Goal: Information Seeking & Learning: Learn about a topic

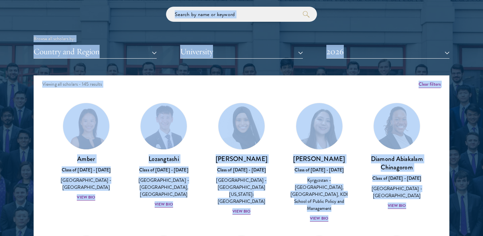
scroll to position [894, 0]
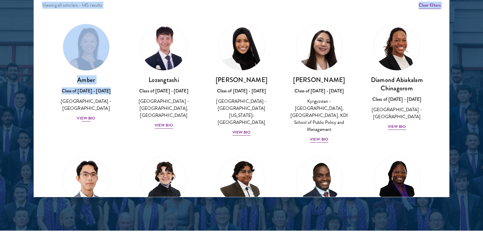
drag, startPoint x: 108, startPoint y: 215, endPoint x: 111, endPoint y: 95, distance: 120.4
click at [111, 95] on main "Scholars Join a diverse community committed to global progress. Leaders of Tomo…" at bounding box center [241, 82] width 483 height 1914
click at [236, 121] on div "Samia Abdi Class of 2025 - 2026 United States of America - University of Minnes…" at bounding box center [241, 106] width 64 height 61
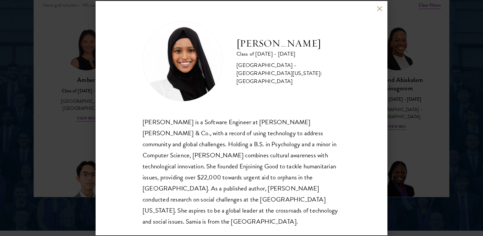
click at [61, 126] on div "Samia Abdi Class of 2025 - 2026 United States of America - University of Minnes…" at bounding box center [241, 118] width 483 height 236
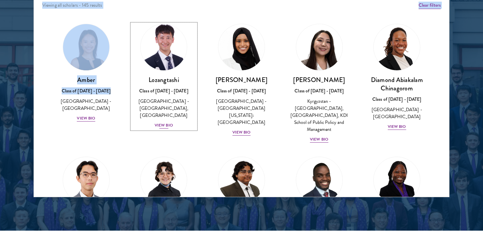
click at [160, 125] on div "View Bio" at bounding box center [164, 125] width 18 height 6
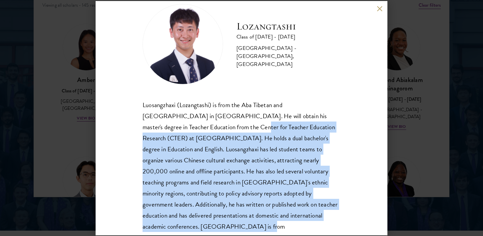
scroll to position [23, 0]
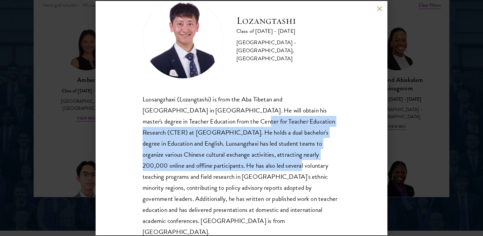
drag, startPoint x: 177, startPoint y: 142, endPoint x: 176, endPoint y: 161, distance: 19.5
click at [176, 161] on div "Luosangzhaxi (Lozangtashi) is from the Aba Tibetan and Qiang Autonomous Prefect…" at bounding box center [241, 166] width 198 height 144
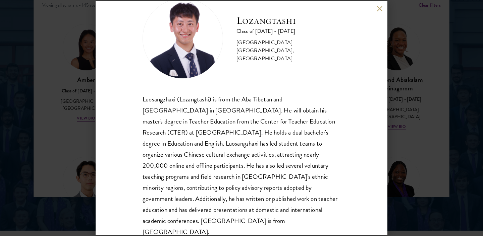
click at [91, 162] on div "Lozangtashi Class of 2025 - 2026 China - South-Central Minzu University, Beijin…" at bounding box center [241, 118] width 483 height 236
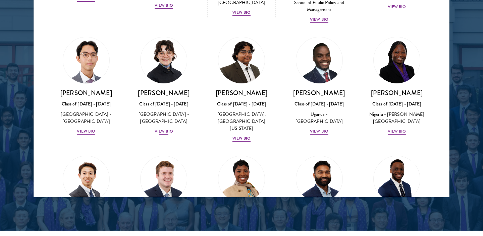
scroll to position [121, 0]
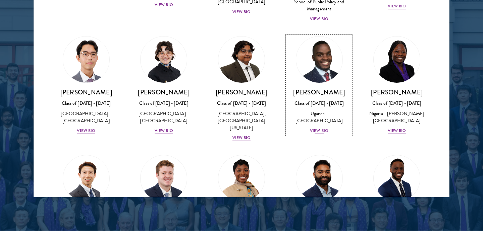
click at [315, 133] on div "View Bio" at bounding box center [319, 131] width 18 height 6
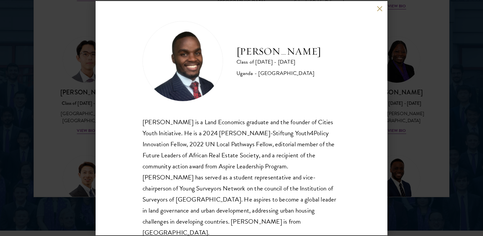
click at [406, 124] on div "Emmanuel Akandwanaho Class of 2025 - 2026 Uganda - Makerere University Kampala …" at bounding box center [241, 118] width 483 height 236
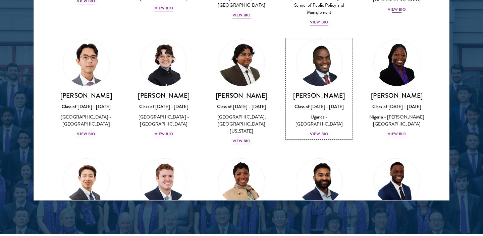
scroll to position [60, 0]
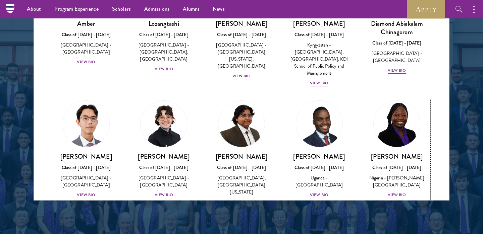
click at [392, 192] on div "View Bio" at bounding box center [397, 195] width 18 height 6
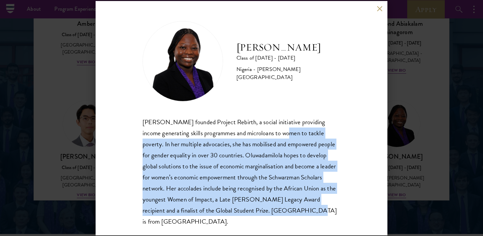
drag, startPoint x: 267, startPoint y: 137, endPoint x: 262, endPoint y: 208, distance: 71.2
click at [262, 208] on div "Oluwadamilola Akintewe founded Project Rebirth, a social initiative providing i…" at bounding box center [241, 172] width 198 height 111
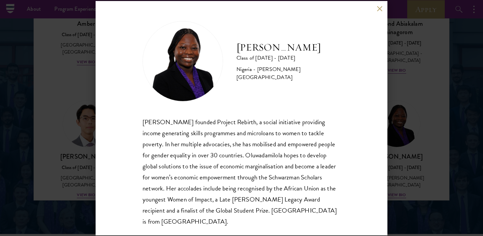
click at [79, 119] on div "Oluwadamilola Akintewe Class of 2025 - 2026 Nigeria - Adekunle Ajasin Universit…" at bounding box center [241, 118] width 483 height 236
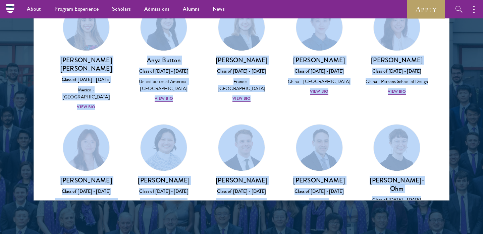
scroll to position [584, 0]
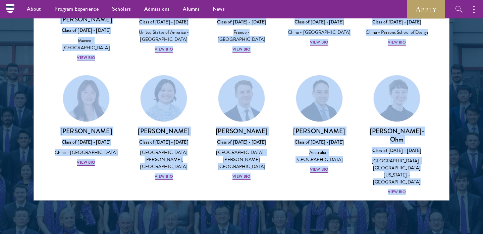
drag, startPoint x: 124, startPoint y: 104, endPoint x: 110, endPoint y: 187, distance: 84.4
click at [394, 189] on div "View Bio" at bounding box center [397, 192] width 18 height 6
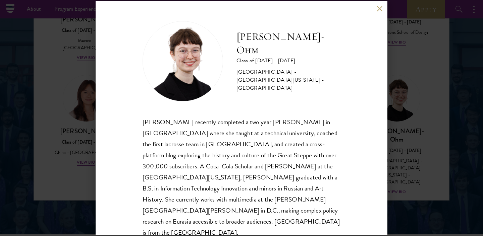
click at [72, 123] on div "Ottilie Cooper-Ohm Class of 2025 - 2026 United States of America - University o…" at bounding box center [241, 118] width 483 height 236
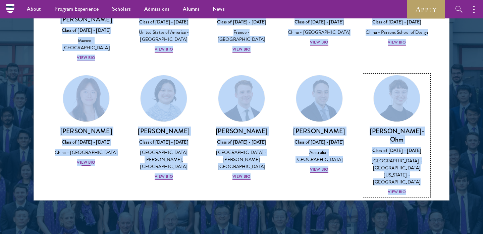
scroll to position [573, 0]
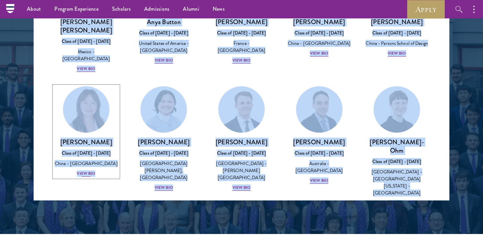
click at [83, 171] on div "View Bio" at bounding box center [86, 174] width 18 height 6
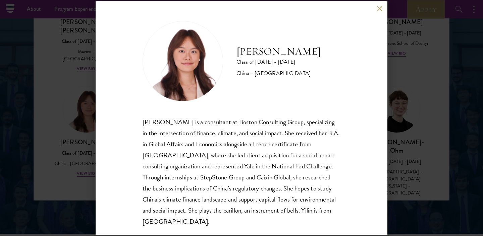
click at [78, 133] on div "Yilin Chen Class of 2025 - 2026 China - Yale University Yilin Chen is a consult…" at bounding box center [241, 118] width 483 height 236
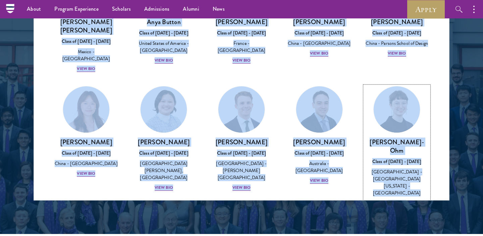
scroll to position [569, 0]
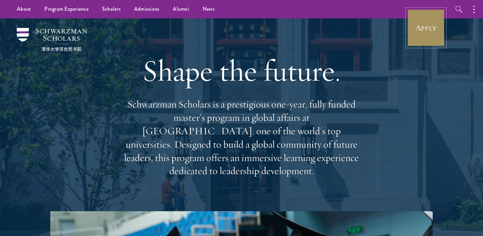
click at [431, 16] on link "Apply" at bounding box center [426, 28] width 38 height 38
